Goal: Book appointment/travel/reservation

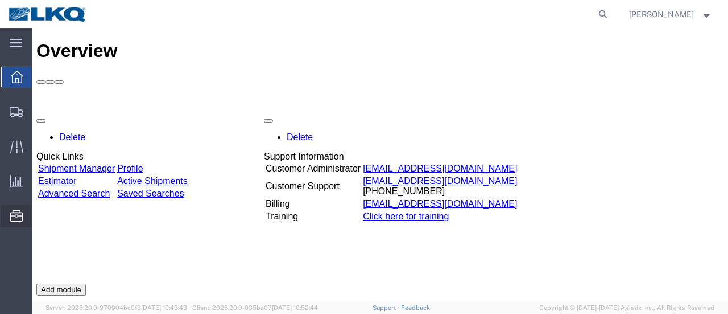
click at [0, 0] on span "Location Appointment" at bounding box center [0, 0] width 0 height 0
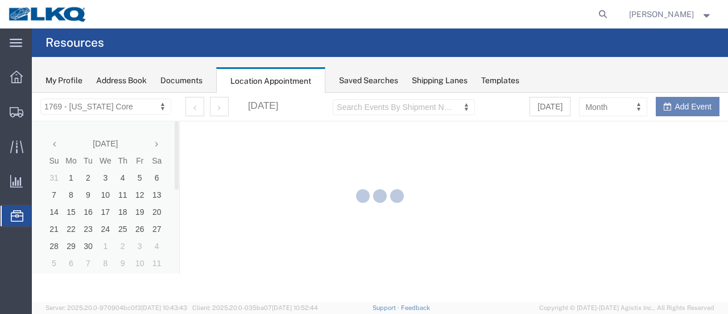
select select "28716"
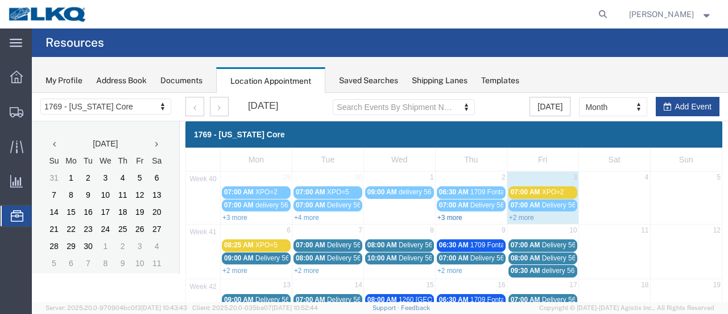
click at [453, 216] on link "+3 more" at bounding box center [450, 217] width 25 height 8
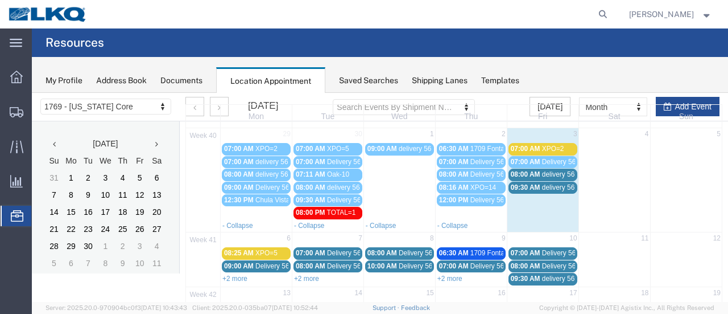
scroll to position [57, 0]
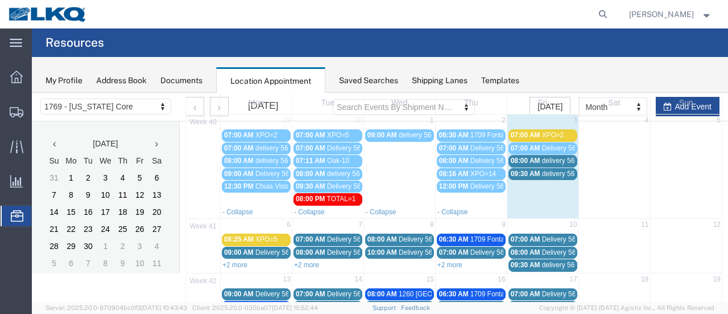
click at [537, 134] on div "07:00 AM XPO=2" at bounding box center [543, 135] width 64 height 9
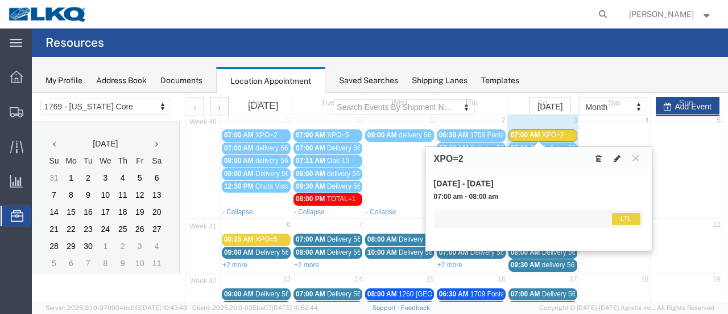
click at [617, 156] on icon at bounding box center [617, 158] width 7 height 8
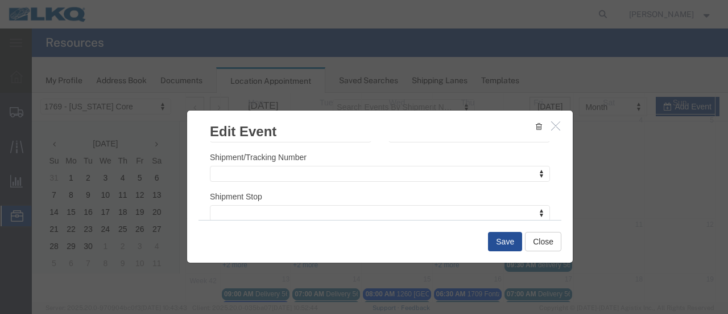
scroll to position [171, 0]
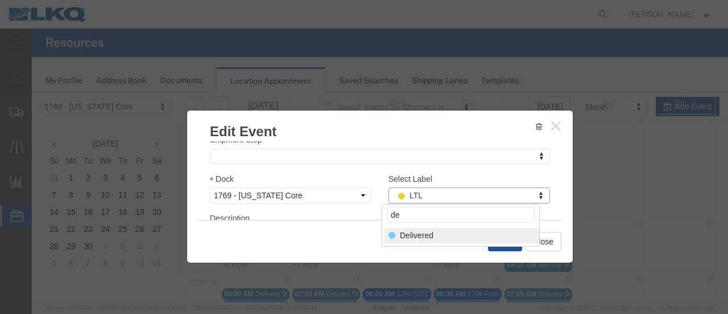
type input "de"
select select "40"
click at [502, 239] on button "Save" at bounding box center [505, 241] width 34 height 19
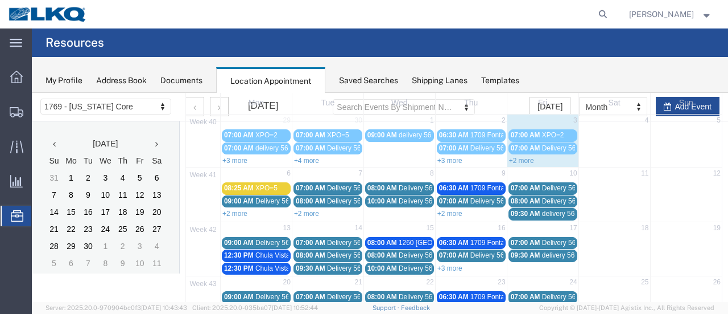
click at [449, 158] on link "+3 more" at bounding box center [450, 160] width 25 height 8
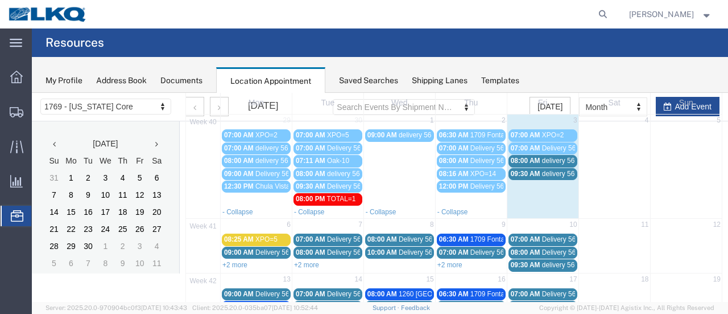
click at [535, 121] on td "3" at bounding box center [543, 121] width 72 height 14
select select "1"
select select
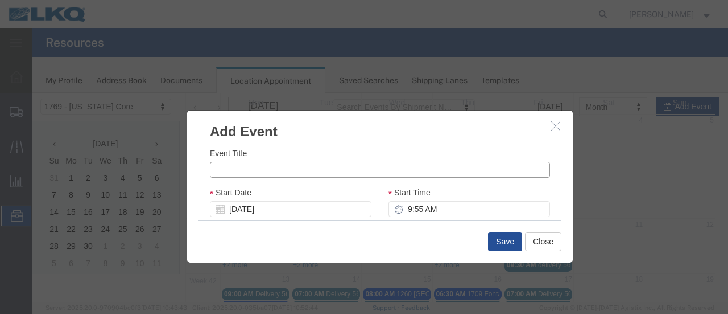
click at [278, 171] on input "Event Title" at bounding box center [380, 170] width 340 height 16
type input "1709 Fontana"
drag, startPoint x: 402, startPoint y: 211, endPoint x: 449, endPoint y: 223, distance: 48.0
click at [402, 211] on input "9:55 AM" at bounding box center [470, 209] width 162 height 16
type input "7:55 AM"
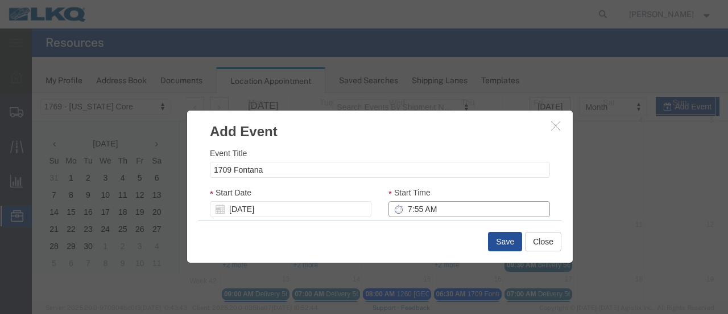
type input "8:55 AM"
type input "7:00 AM"
type input "8:00 AM"
click at [562, 203] on div "Event Title 1709 Fontana Start Date [DATE] Start Time 7:00 AM End Date [DATE] E…" at bounding box center [380, 180] width 386 height 79
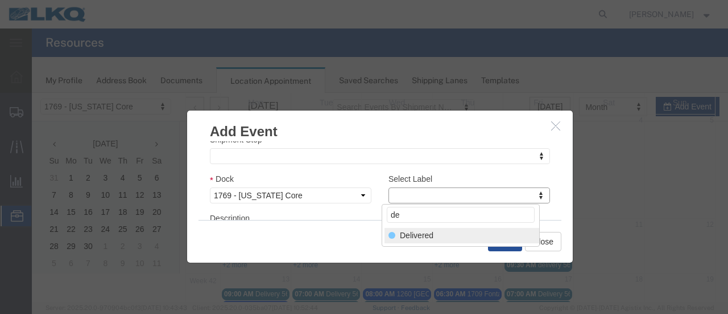
type input "de"
select select "40"
click at [497, 237] on button "Save" at bounding box center [505, 241] width 34 height 19
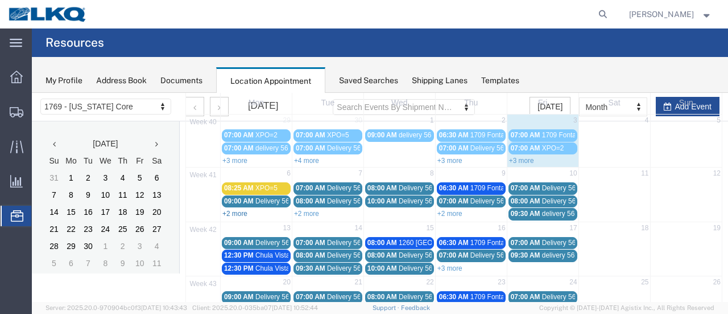
click at [232, 211] on link "+2 more" at bounding box center [235, 213] width 25 height 8
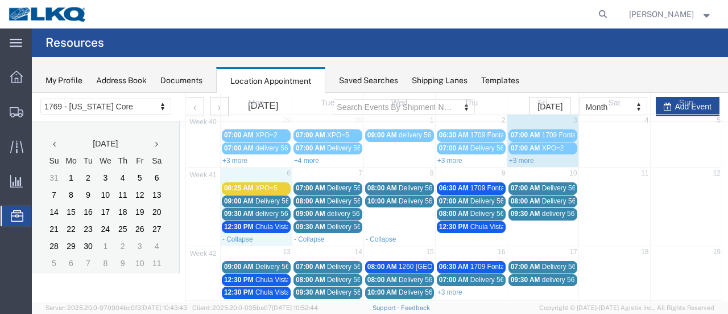
click at [246, 173] on td "6" at bounding box center [257, 174] width 72 height 14
select select "1"
select select
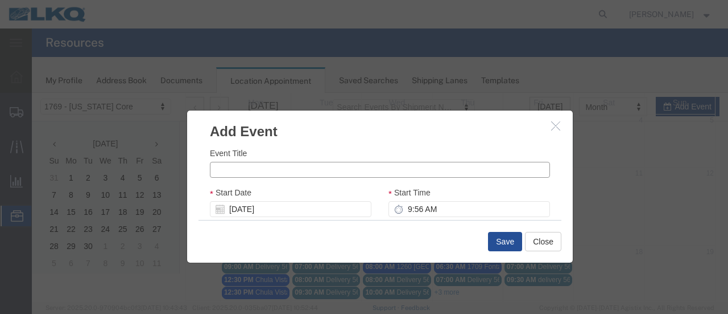
click at [244, 171] on input "Event Title" at bounding box center [380, 170] width 340 height 16
type input "d"
type input "DHE=1"
click at [394, 213] on icon at bounding box center [398, 208] width 9 height 9
click at [394, 208] on icon at bounding box center [398, 208] width 9 height 9
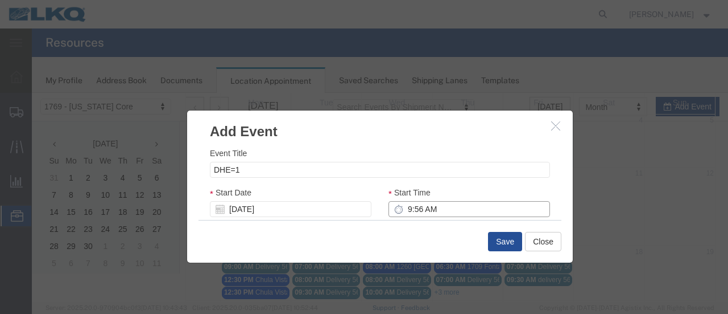
click at [400, 208] on input "9:56 AM" at bounding box center [470, 209] width 162 height 16
type input "8:56 AM"
type input "9:56 AM"
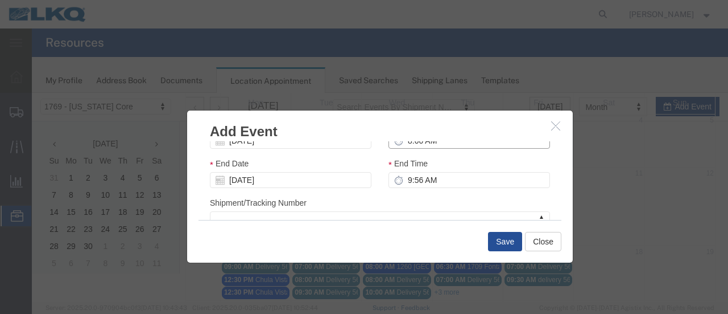
type input "8:00 AM"
click at [398, 176] on input "9:00 AM" at bounding box center [470, 180] width 162 height 16
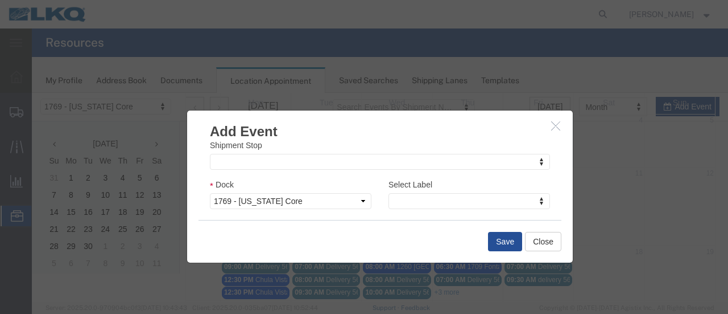
scroll to position [182, 0]
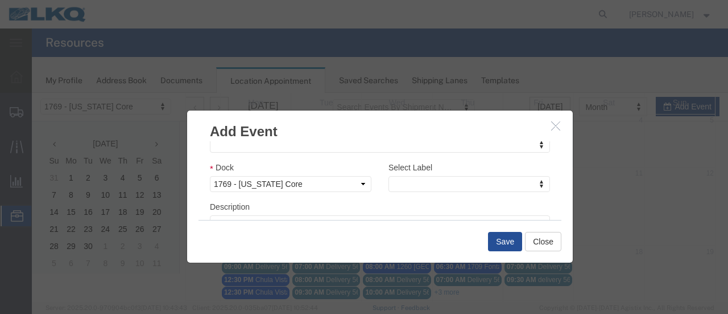
type input "11:00 AM"
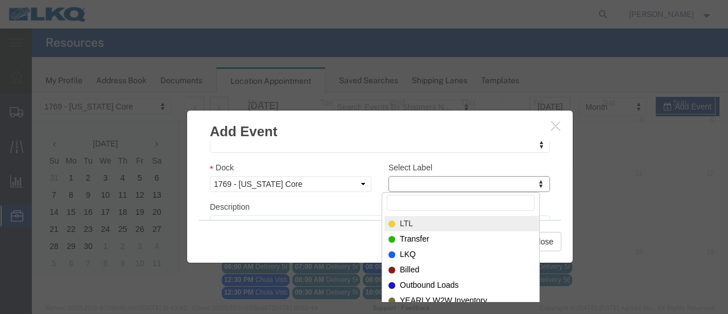
select select "25"
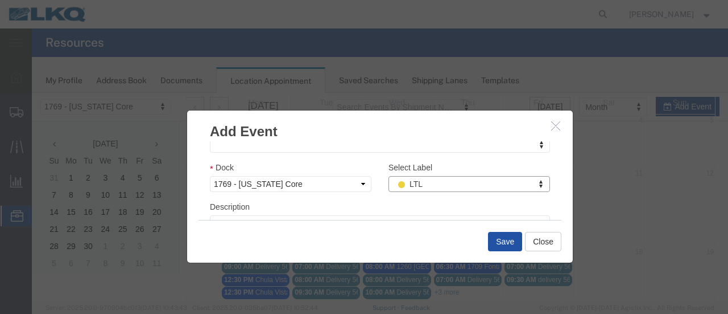
click at [501, 242] on button "Save" at bounding box center [505, 241] width 34 height 19
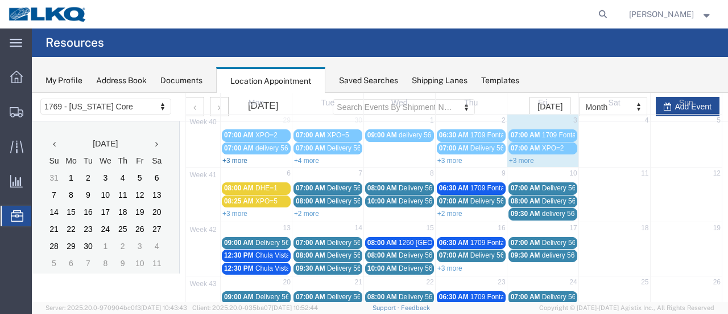
click at [240, 160] on link "+3 more" at bounding box center [235, 160] width 25 height 8
